Goal: Transaction & Acquisition: Book appointment/travel/reservation

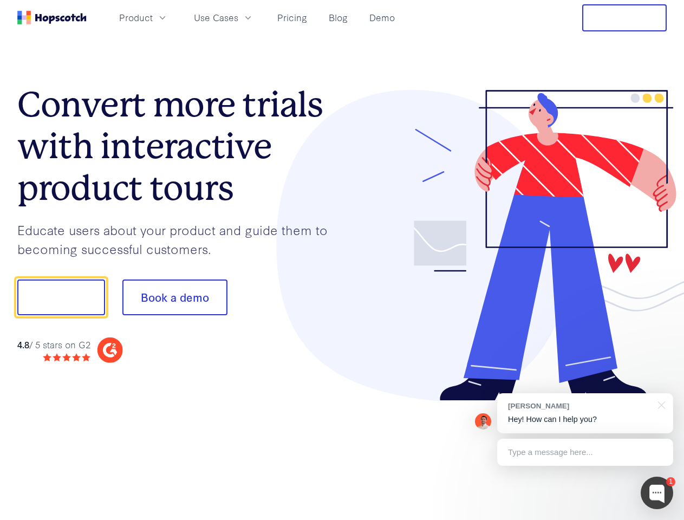
click at [342, 260] on div at bounding box center [504, 245] width 325 height 311
click at [153, 17] on span "Product" at bounding box center [136, 18] width 34 height 14
click at [238, 17] on span "Use Cases" at bounding box center [216, 18] width 44 height 14
click at [624, 18] on button "Free Trial" at bounding box center [624, 17] width 84 height 27
click at [61, 297] on button "Show me!" at bounding box center [61, 297] width 88 height 36
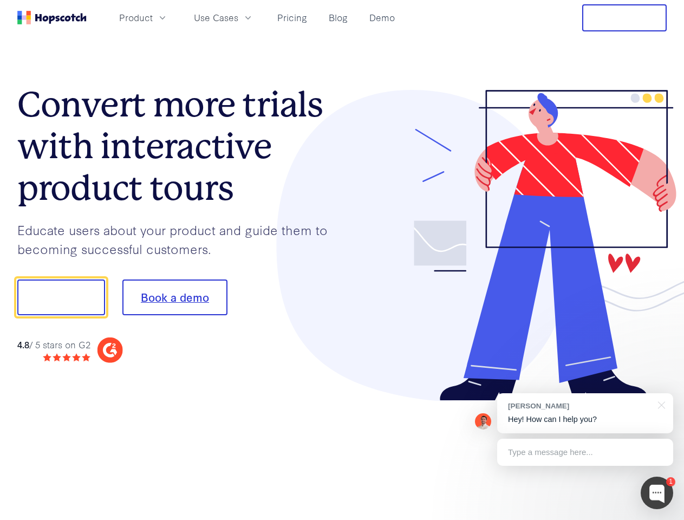
click at [174, 297] on button "Book a demo" at bounding box center [174, 297] width 105 height 36
click at [657, 493] on div at bounding box center [656, 492] width 32 height 32
click at [585, 413] on div "[PERSON_NAME] Hey! How can I help you?" at bounding box center [585, 413] width 176 height 40
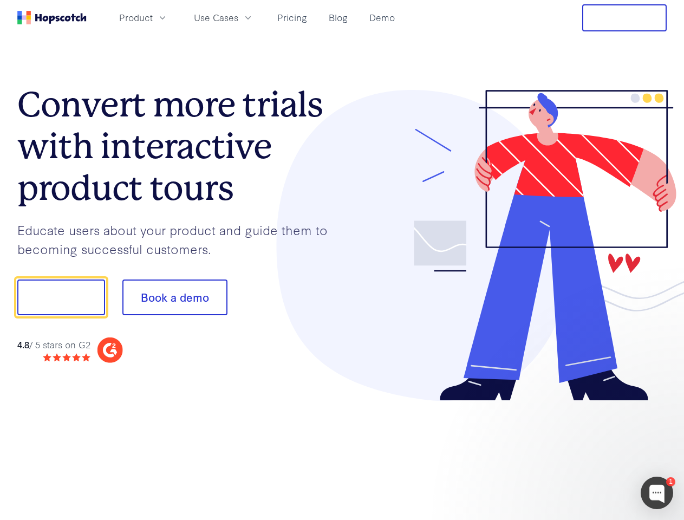
click at [659, 404] on div at bounding box center [571, 295] width 203 height 361
click at [585, 452] on div at bounding box center [571, 368] width 203 height 216
